Goal: Information Seeking & Learning: Learn about a topic

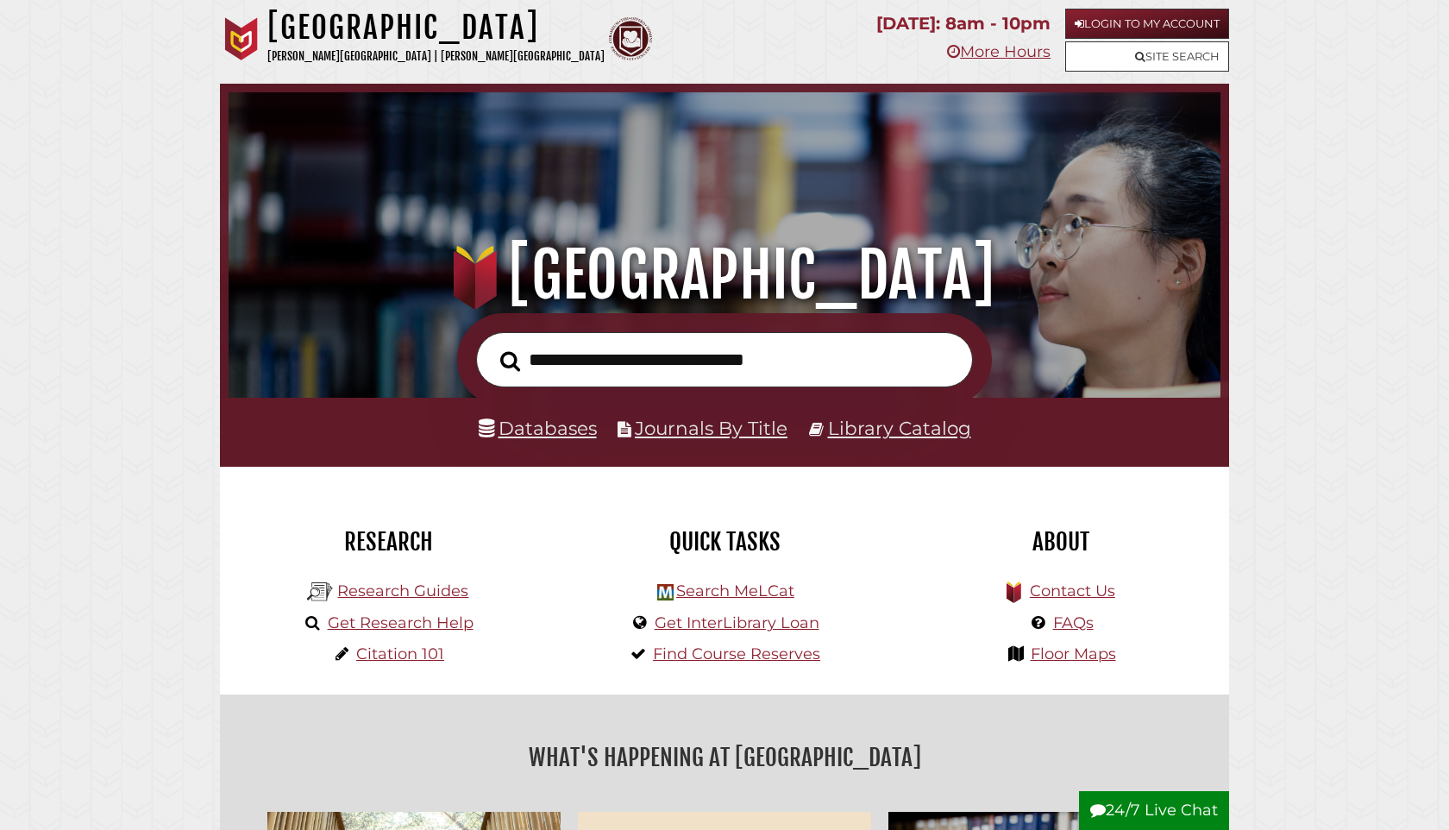
scroll to position [328, 983]
click at [662, 346] on input "text" at bounding box center [724, 360] width 497 height 56
click at [533, 431] on link "Databases" at bounding box center [538, 428] width 118 height 22
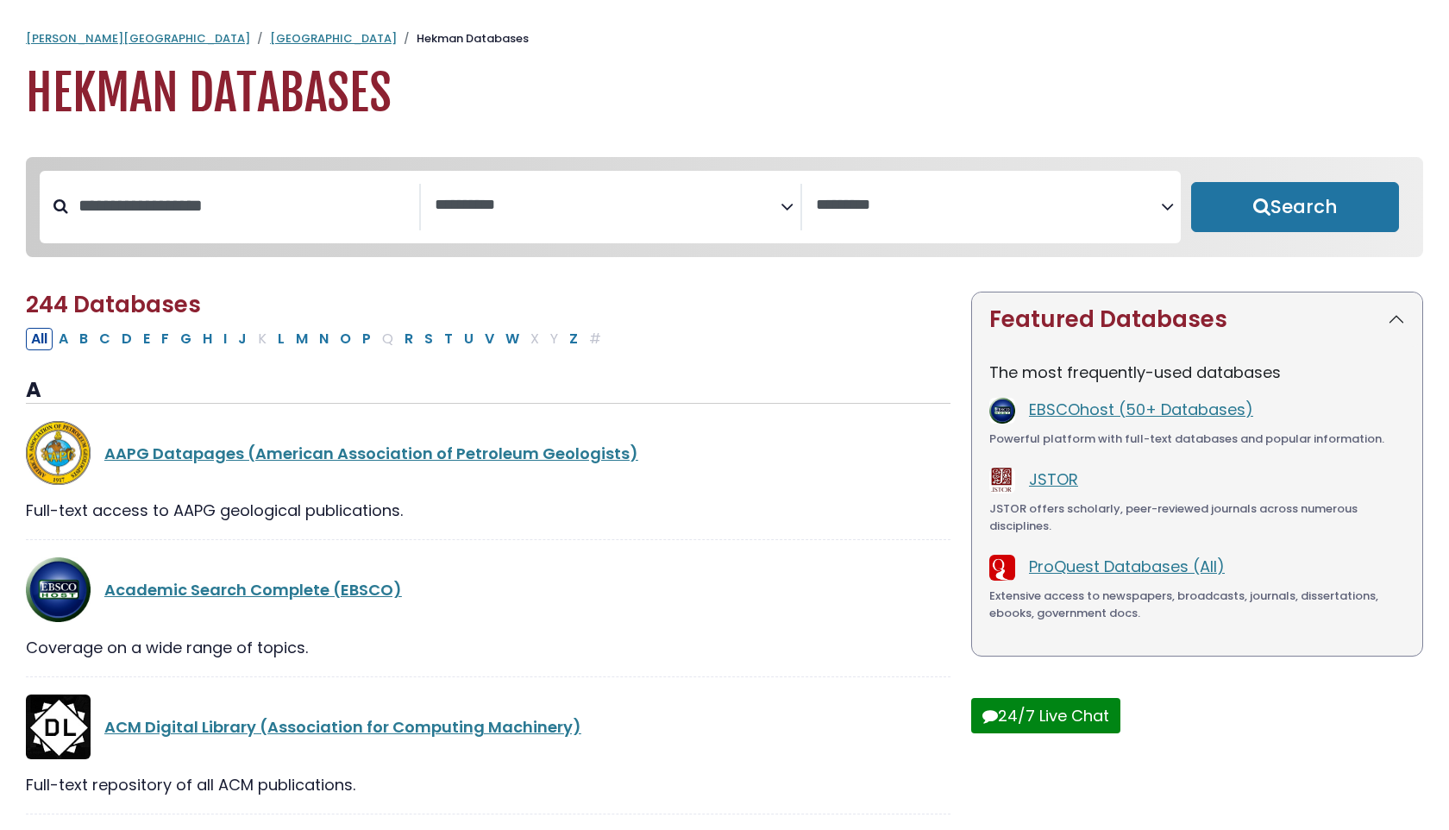
select select "Database Subject Filter"
select select "Database Vendors Filter"
click at [311, 208] on input "Search database by title or keyword" at bounding box center [243, 205] width 351 height 28
type input "********"
click at [1191, 182] on button "Search" at bounding box center [1295, 207] width 208 height 50
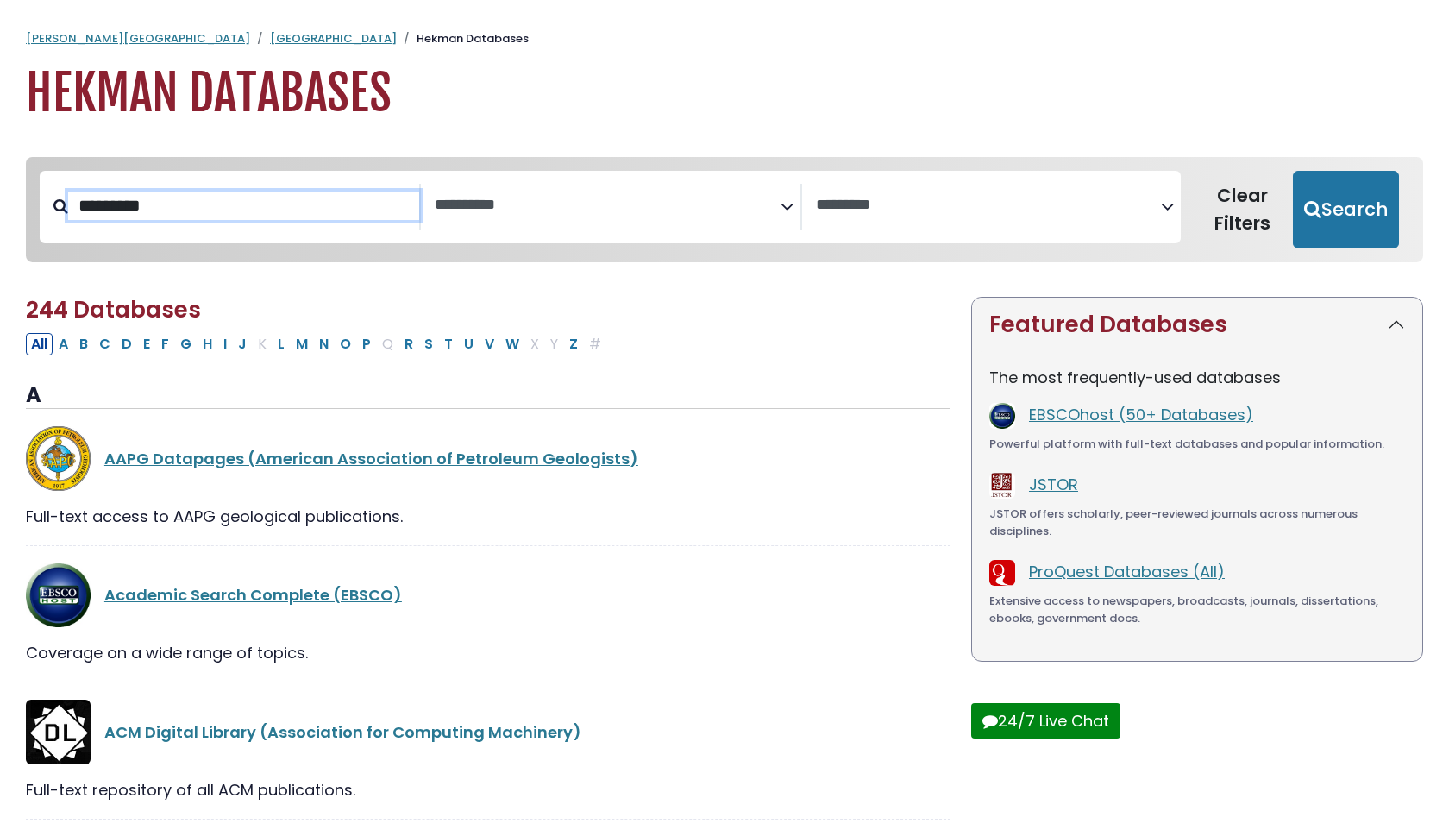
select select "Database Subject Filter"
select select "Database Vendors Filter"
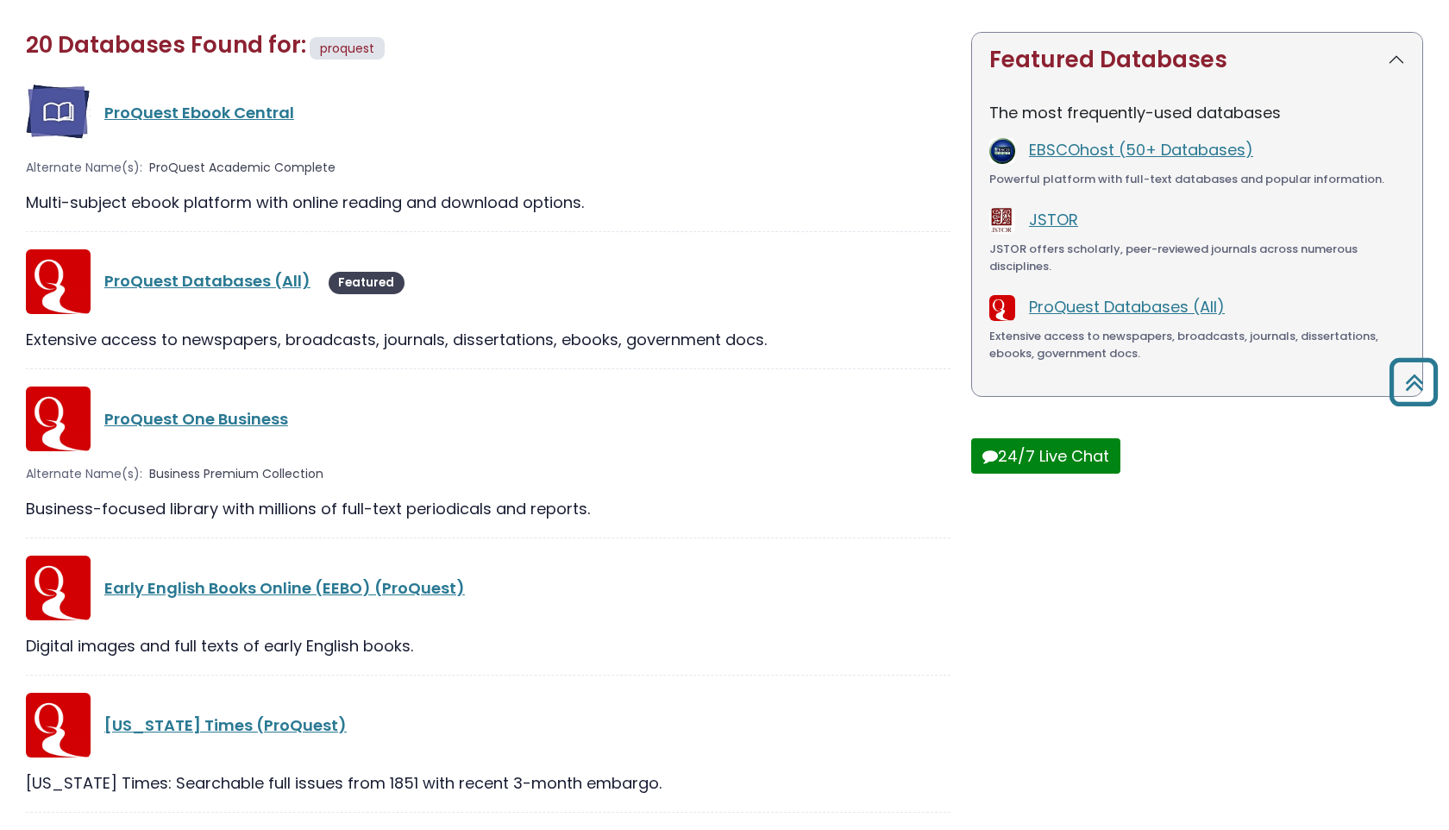
scroll to position [273, 0]
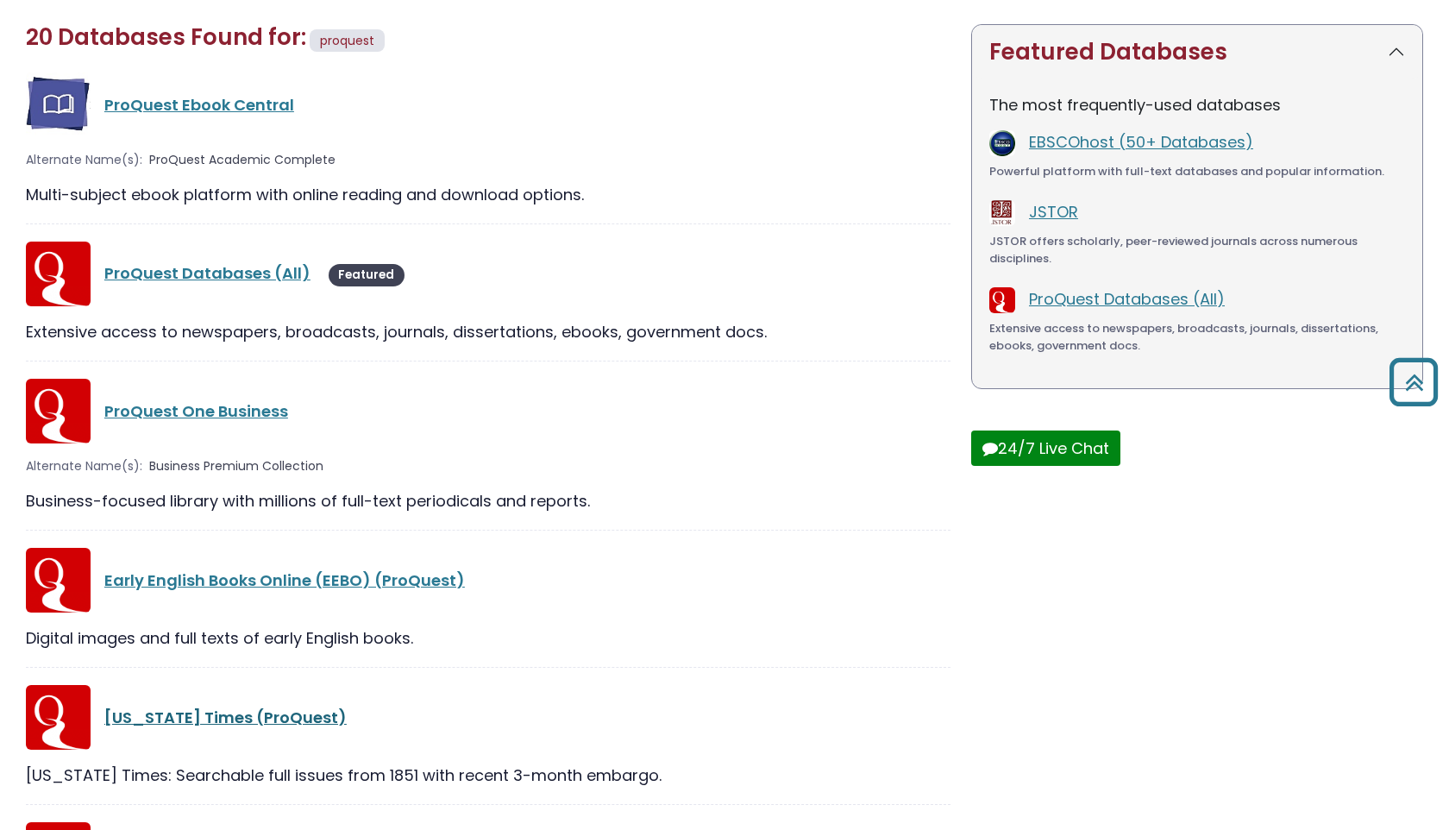
click at [265, 714] on link "New York Times (ProQuest)" at bounding box center [225, 717] width 242 height 22
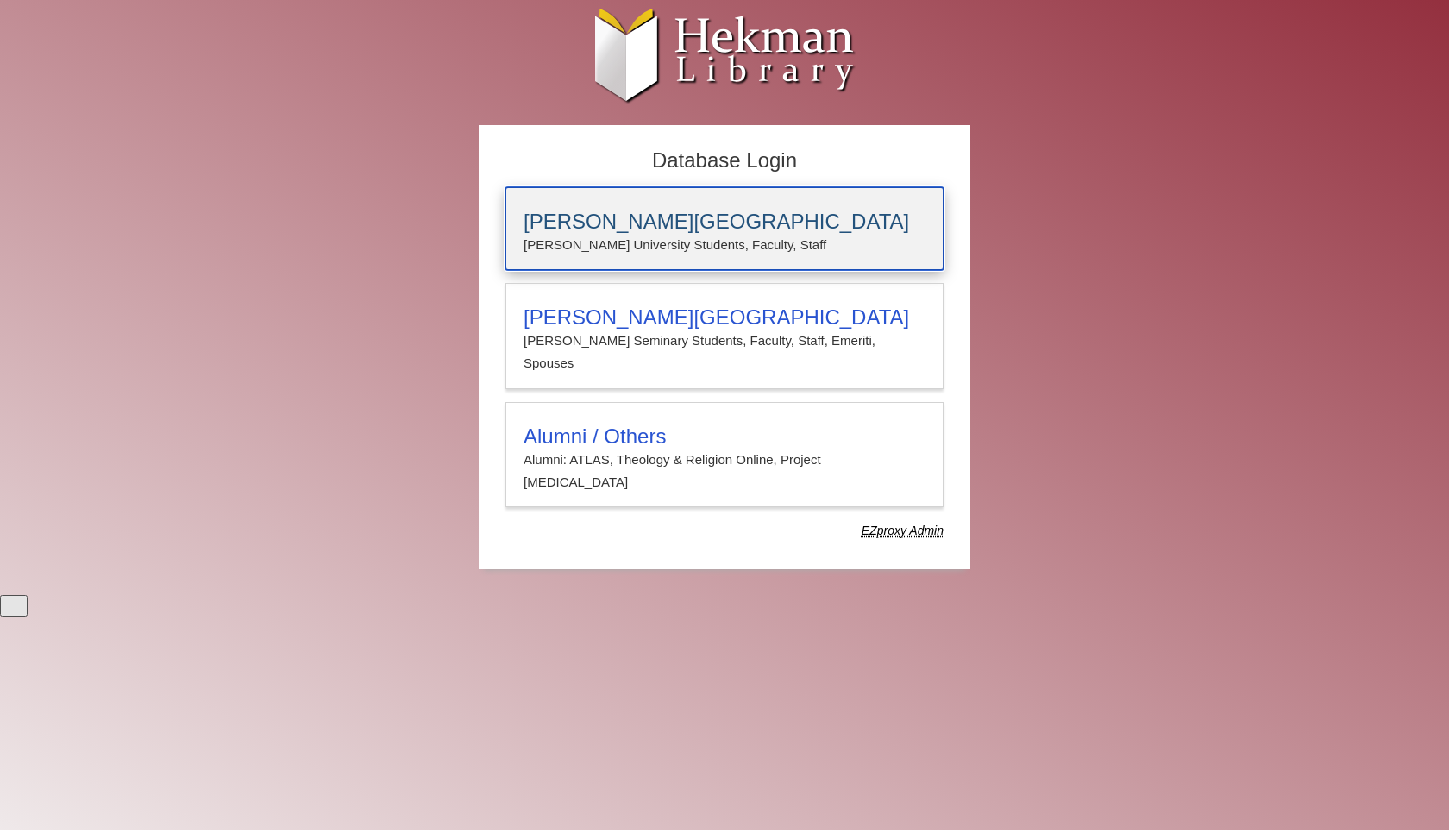
click at [618, 231] on h3 "[PERSON_NAME][GEOGRAPHIC_DATA]" at bounding box center [725, 222] width 402 height 24
